Goal: Task Accomplishment & Management: Use online tool/utility

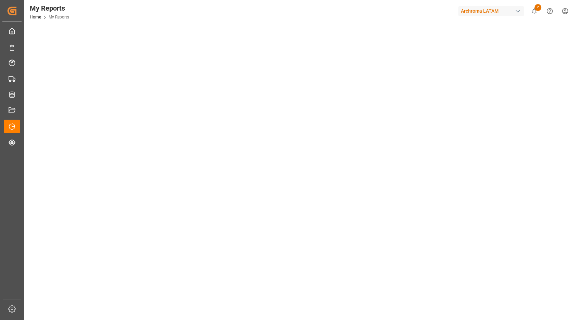
scroll to position [38, 0]
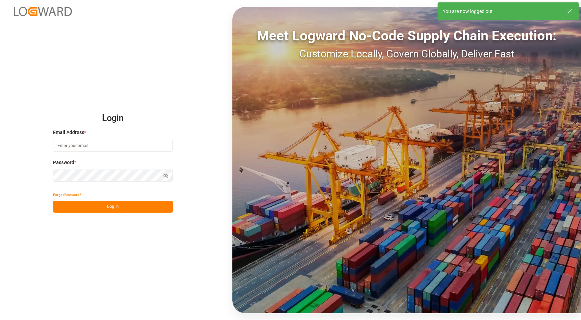
type input "[PERSON_NAME][EMAIL_ADDRESS][PERSON_NAME][DOMAIN_NAME]"
click at [125, 208] on button "Log In" at bounding box center [113, 207] width 120 height 12
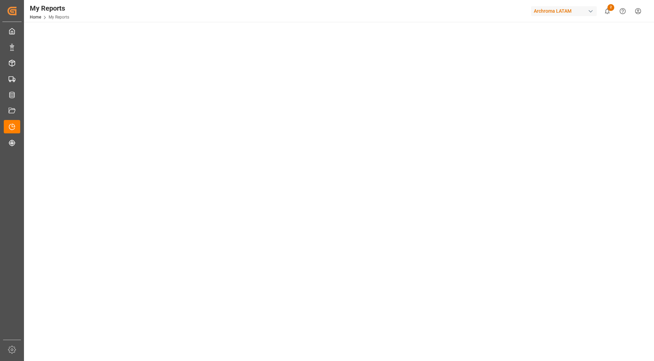
scroll to position [53, 0]
click at [568, 215] on tableau-viz at bounding box center [338, 268] width 618 height 531
